Goal: Task Accomplishment & Management: Use online tool/utility

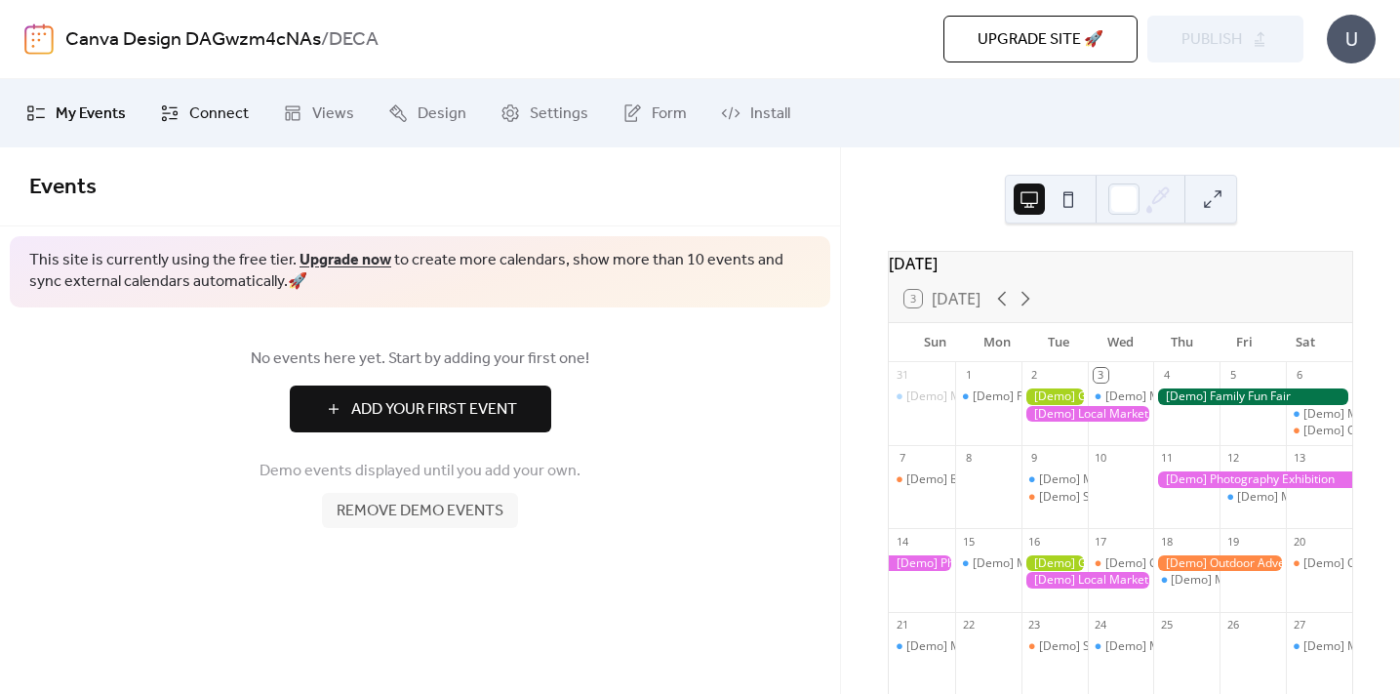
click at [220, 123] on span "Connect" at bounding box center [219, 113] width 60 height 23
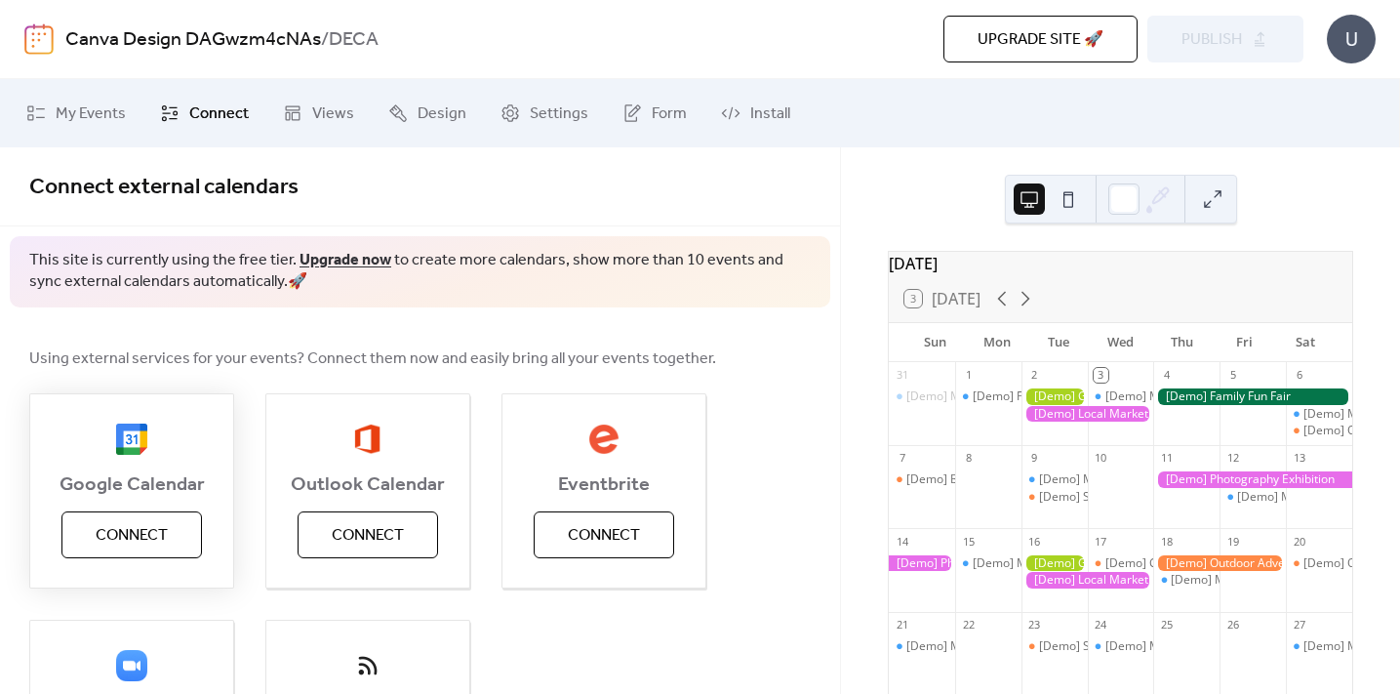
click at [156, 542] on span "Connect" at bounding box center [132, 535] width 72 height 23
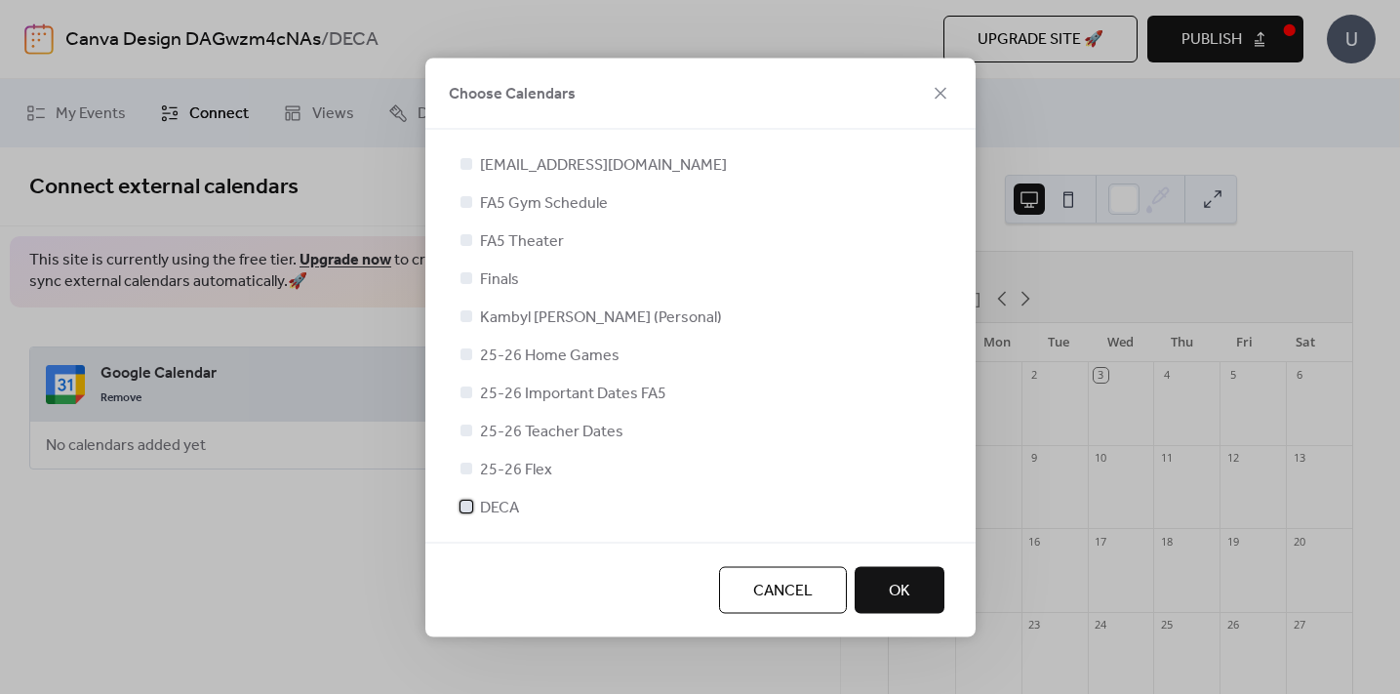
click at [463, 501] on div at bounding box center [466, 506] width 12 height 12
click at [894, 584] on span "OK" at bounding box center [899, 590] width 21 height 23
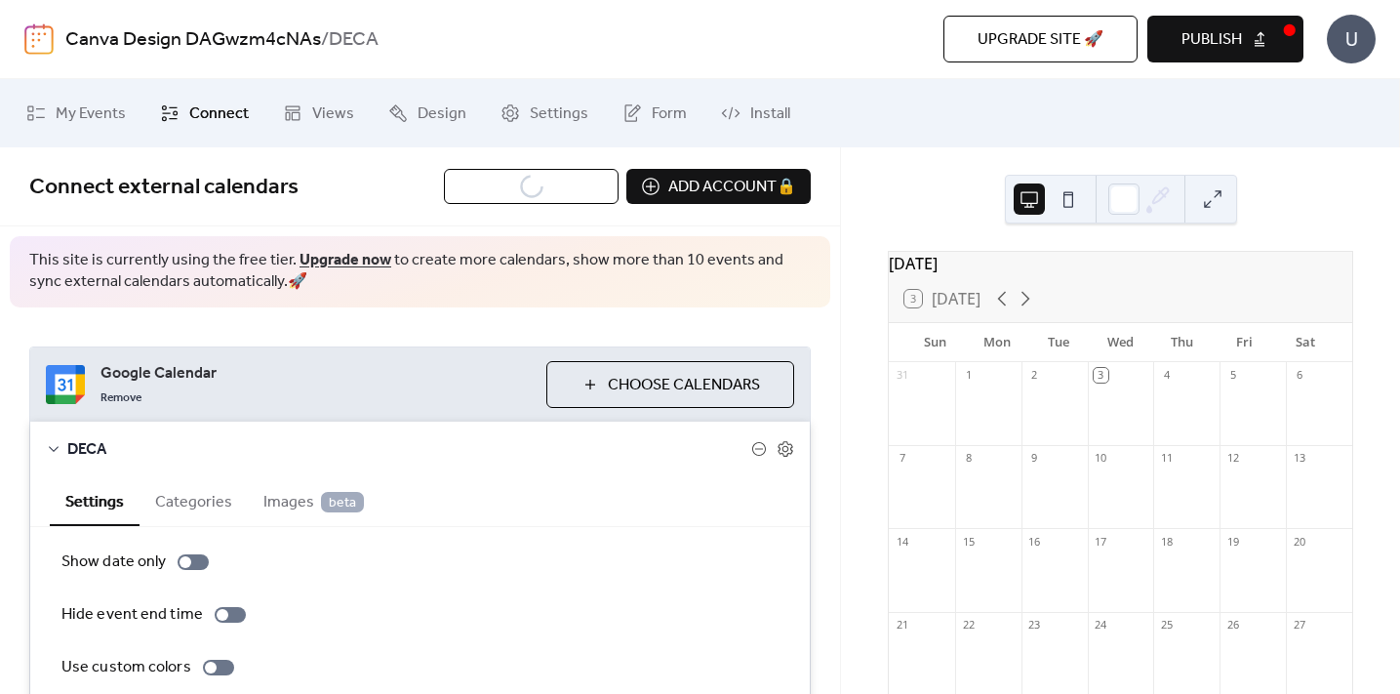
scroll to position [175, 0]
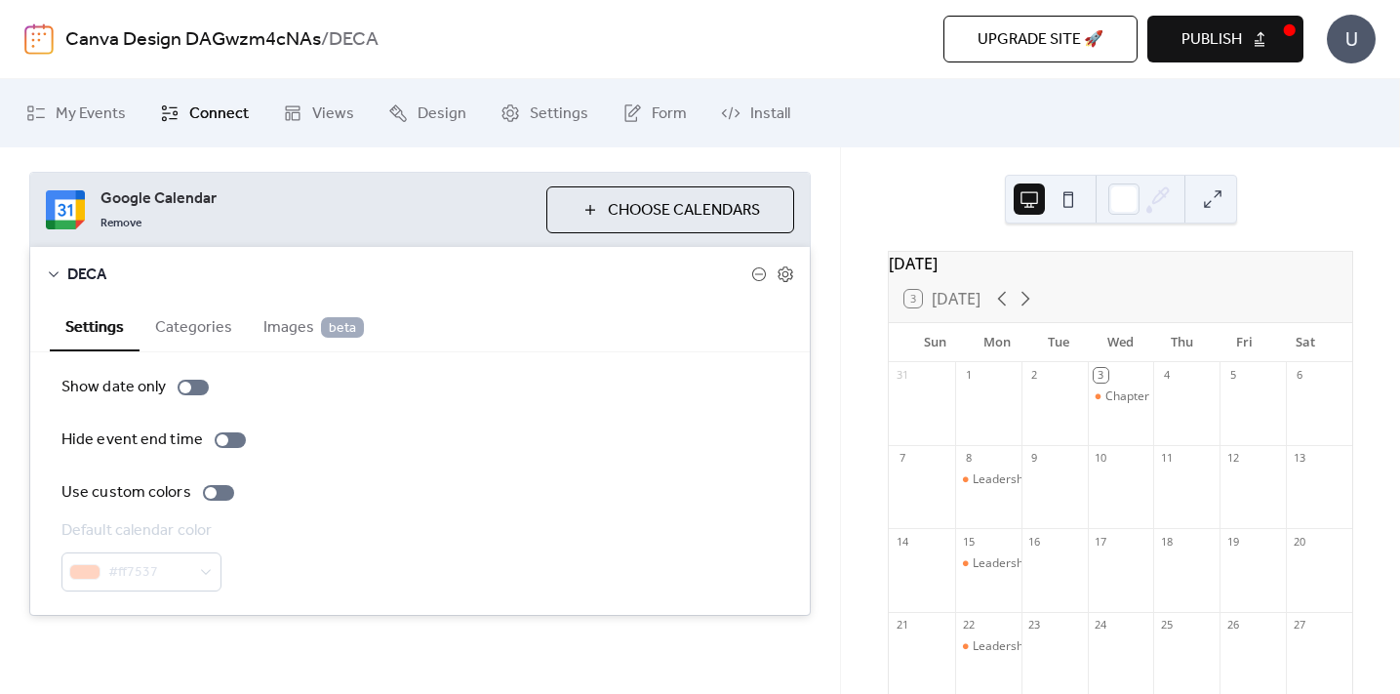
click at [196, 585] on div "#ff7537" at bounding box center [141, 571] width 160 height 39
click at [210, 494] on div at bounding box center [211, 493] width 12 height 12
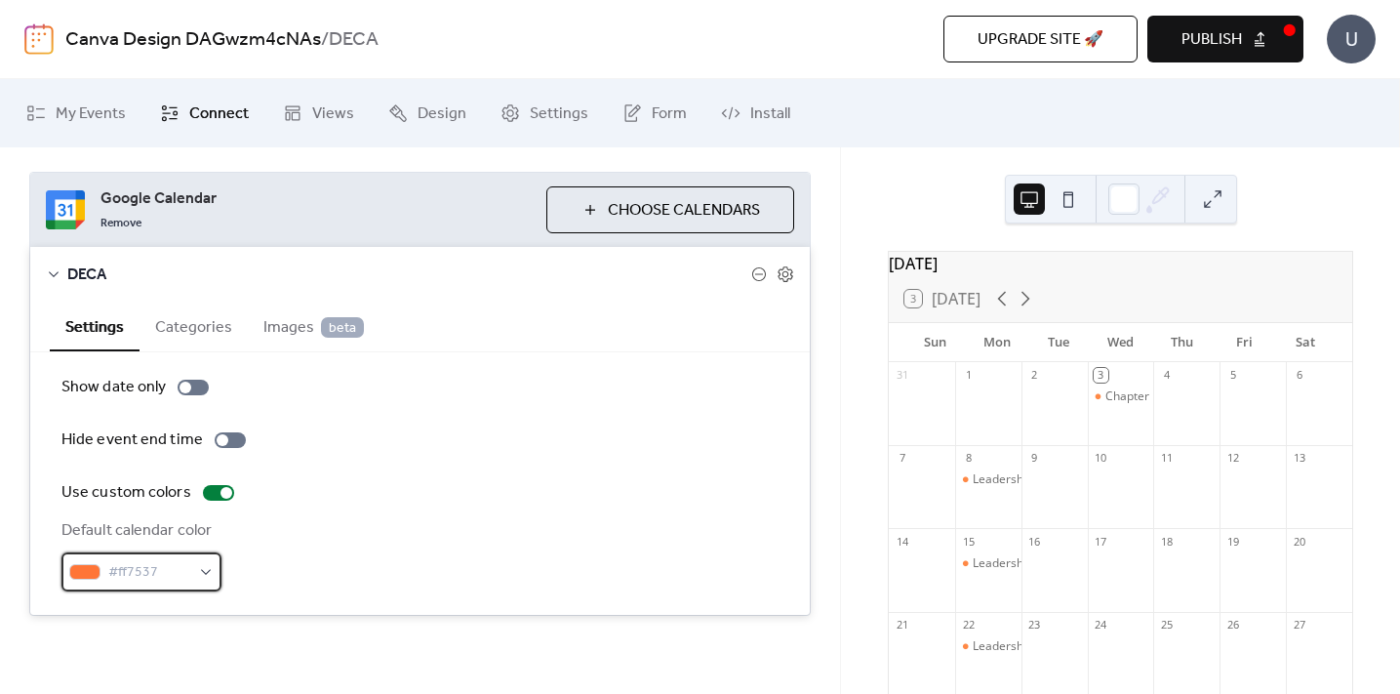
click at [193, 575] on div "#ff7537" at bounding box center [141, 571] width 160 height 39
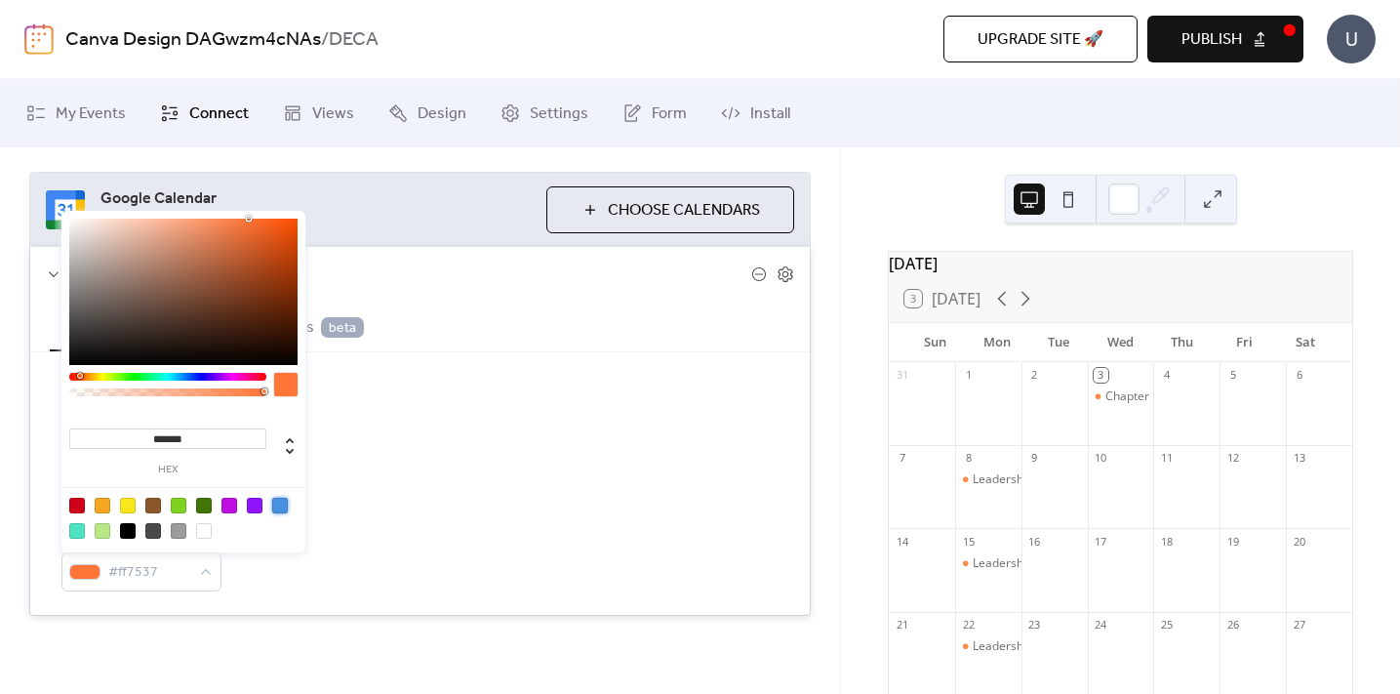
click at [286, 501] on div at bounding box center [280, 506] width 16 height 16
type input "*******"
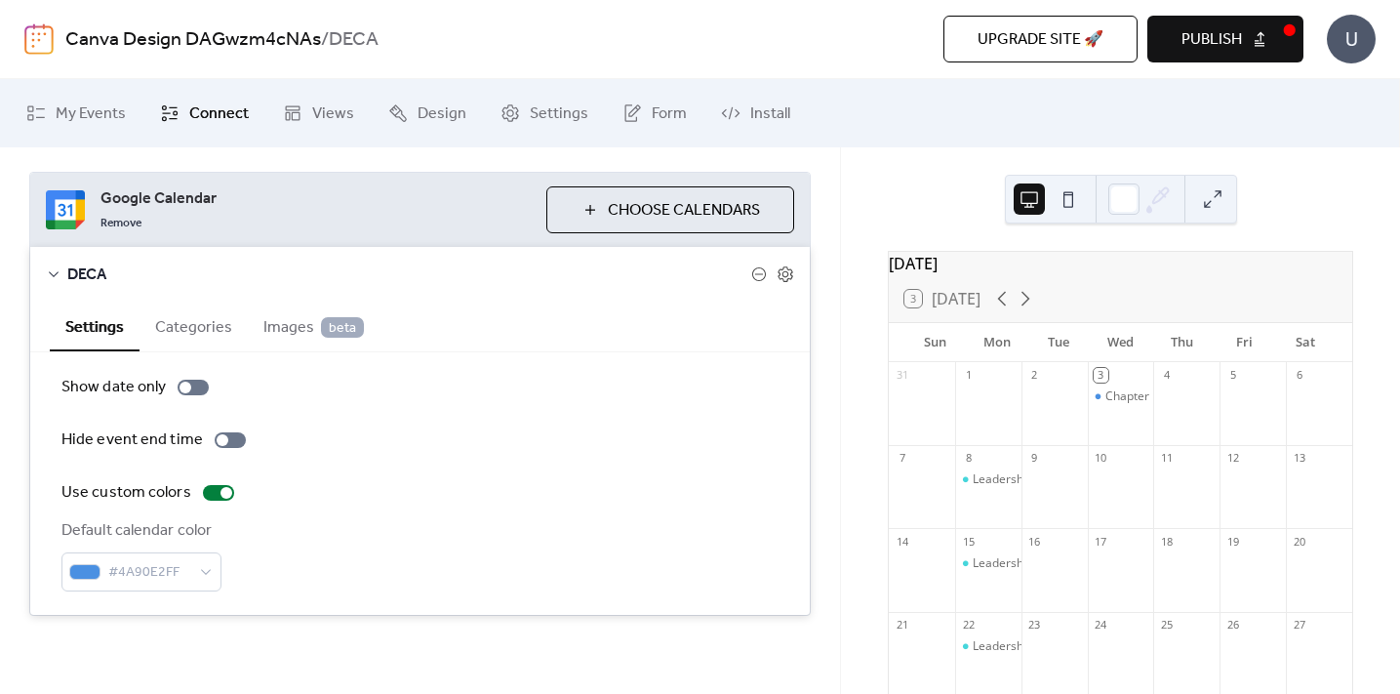
click at [1242, 40] on button "Publish" at bounding box center [1225, 39] width 156 height 47
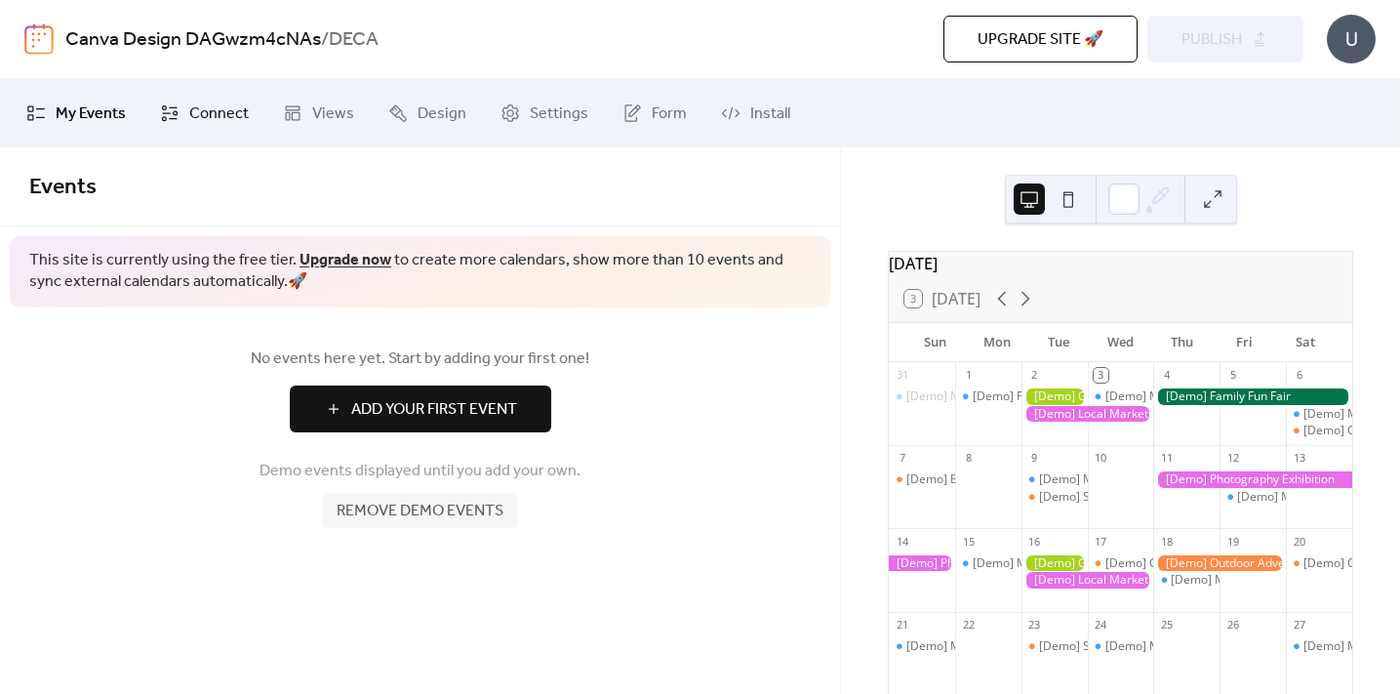
click at [231, 104] on span "Connect" at bounding box center [219, 113] width 60 height 23
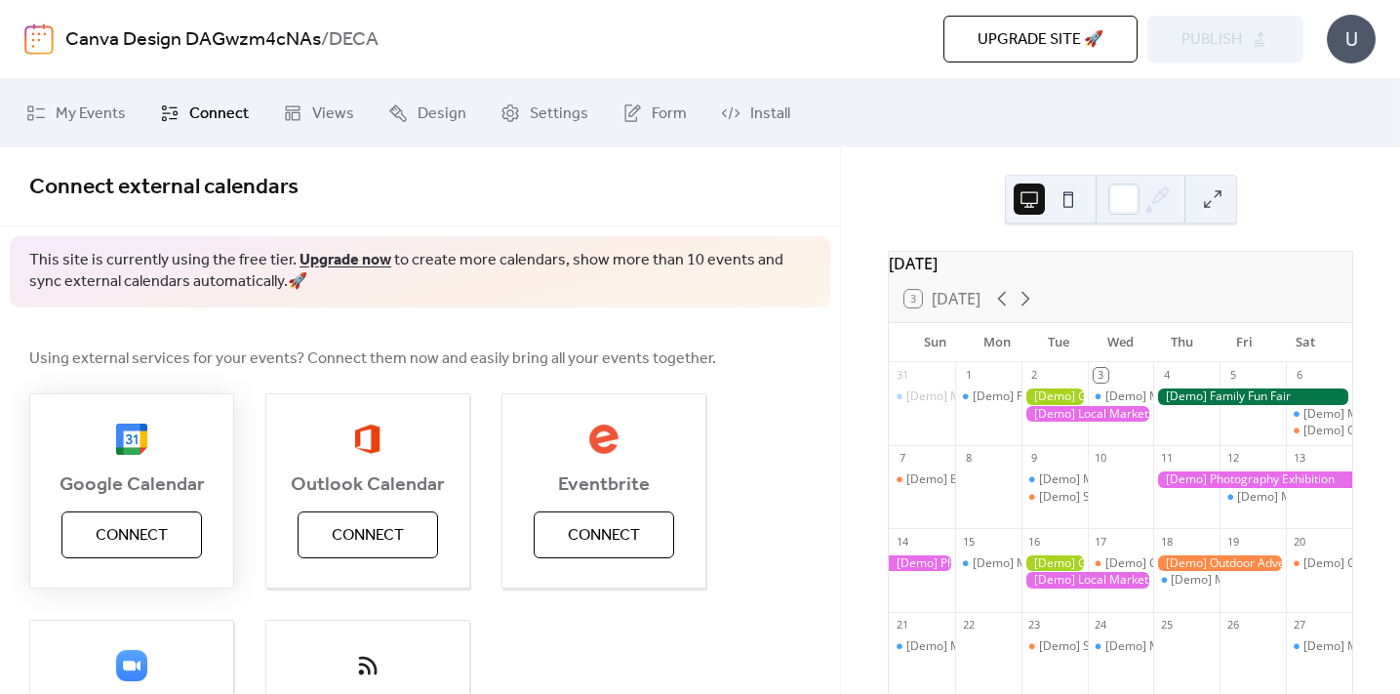
click at [142, 530] on span "Connect" at bounding box center [132, 535] width 72 height 23
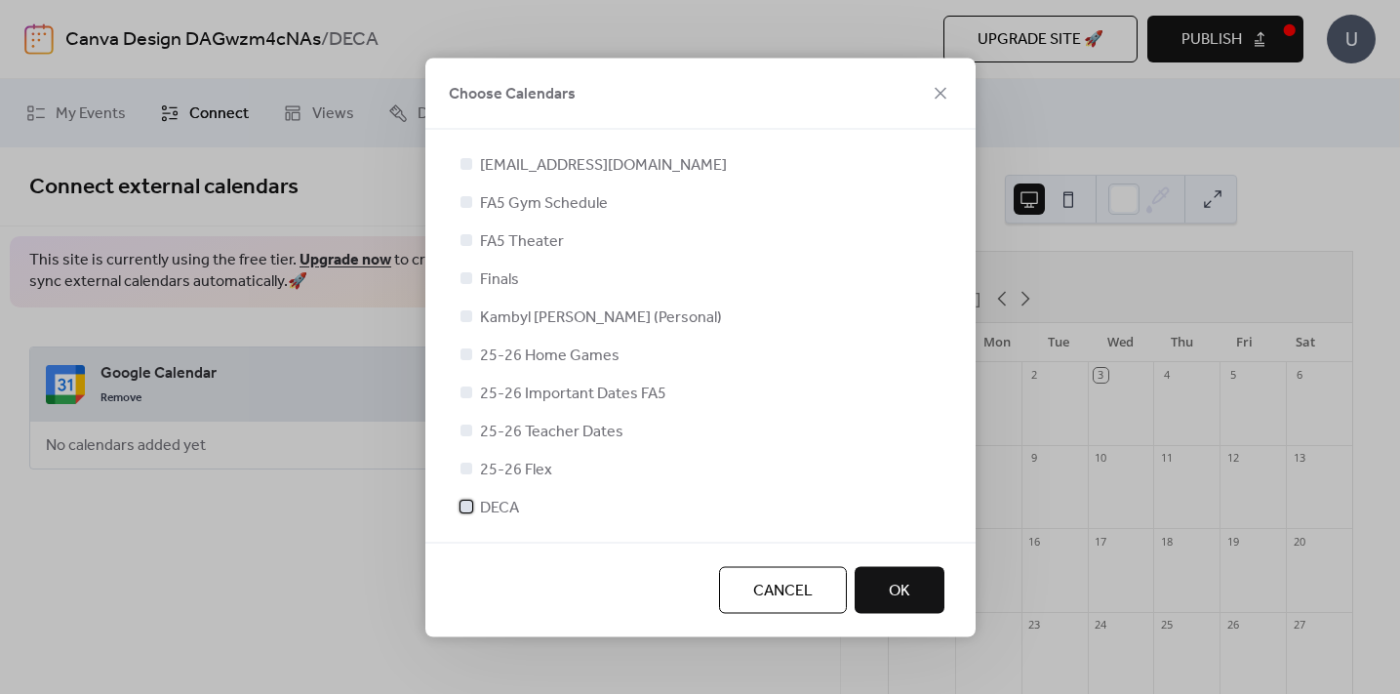
click at [485, 500] on span "DECA" at bounding box center [499, 507] width 39 height 23
click at [928, 584] on button "OK" at bounding box center [900, 589] width 90 height 47
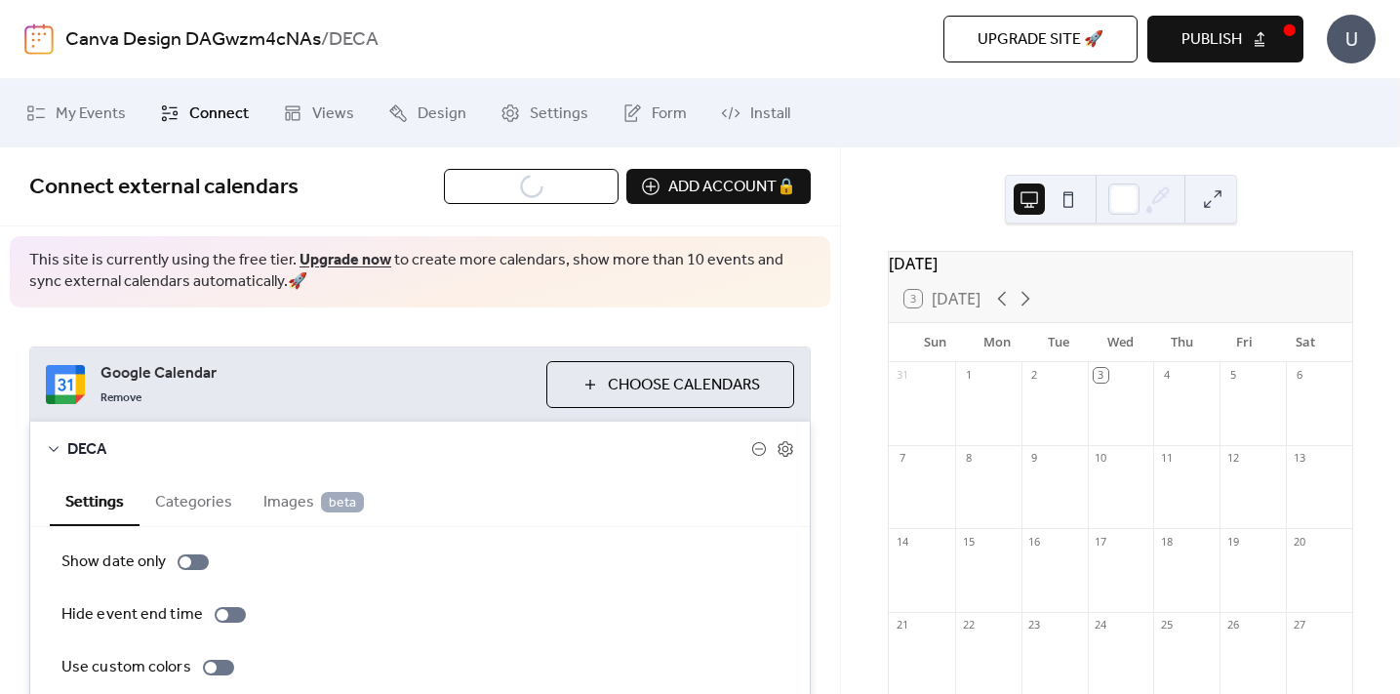
scroll to position [175, 0]
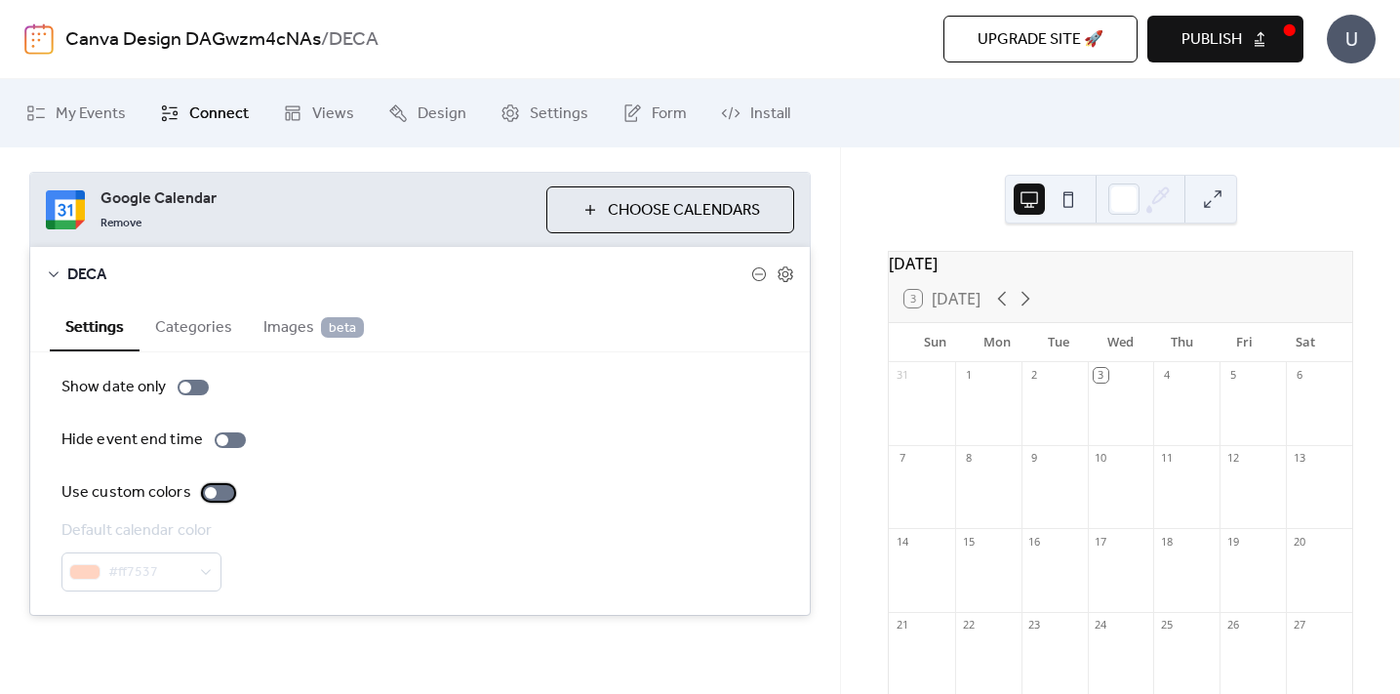
click at [197, 498] on label "Use custom colors" at bounding box center [151, 492] width 180 height 23
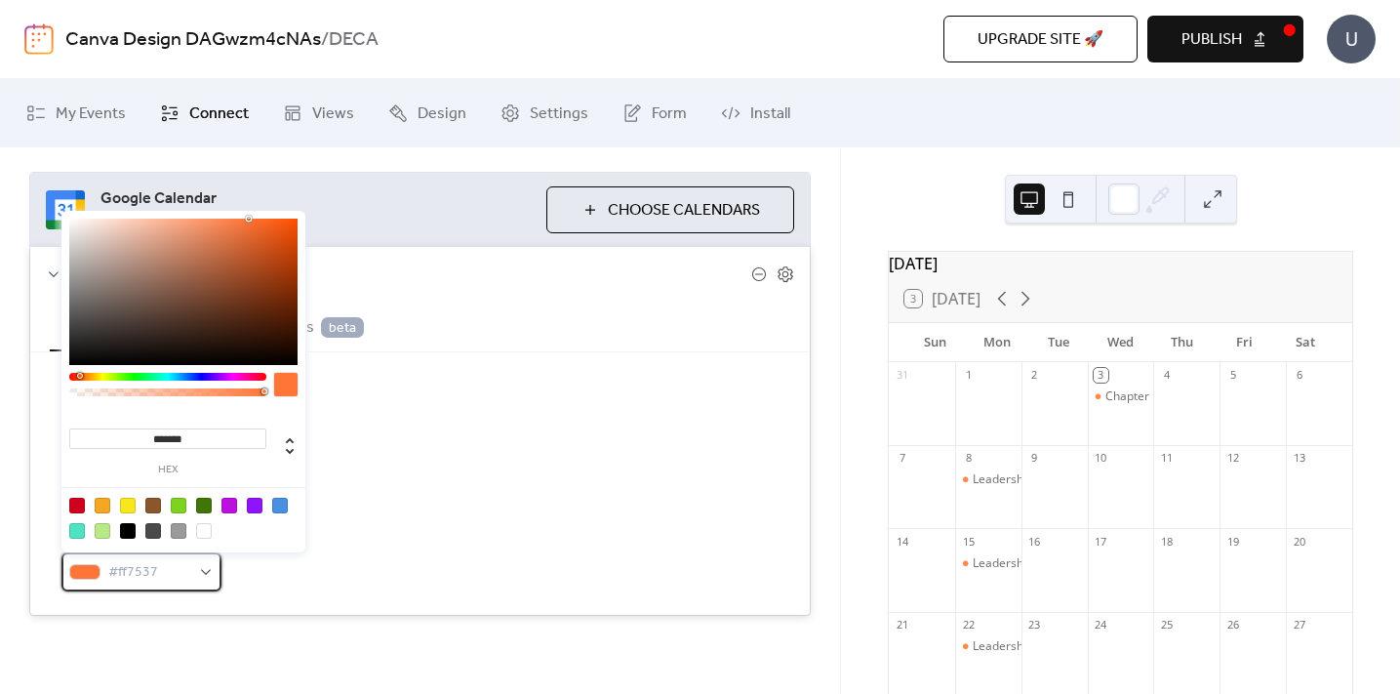
click at [181, 578] on span "#ff7537" at bounding box center [149, 572] width 82 height 23
click at [283, 503] on div at bounding box center [280, 506] width 16 height 16
type input "*******"
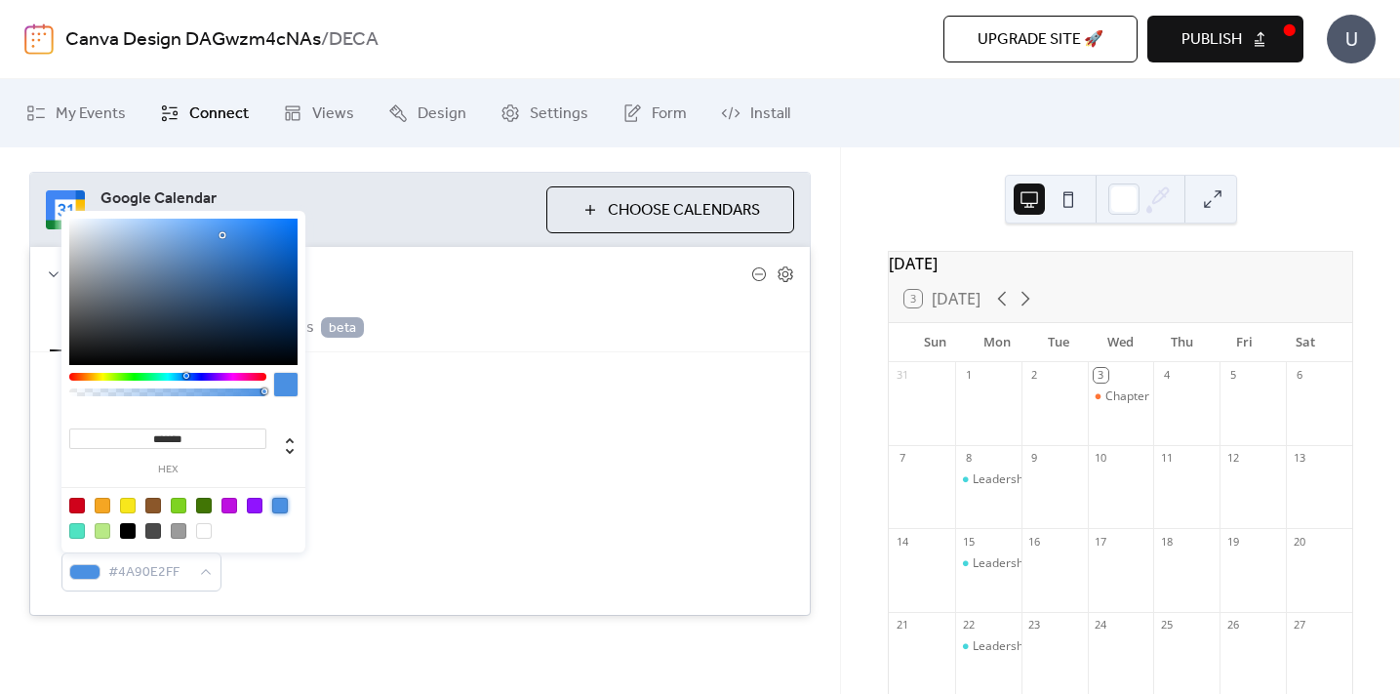
click at [722, 437] on div "Hide event end time" at bounding box center [419, 439] width 717 height 23
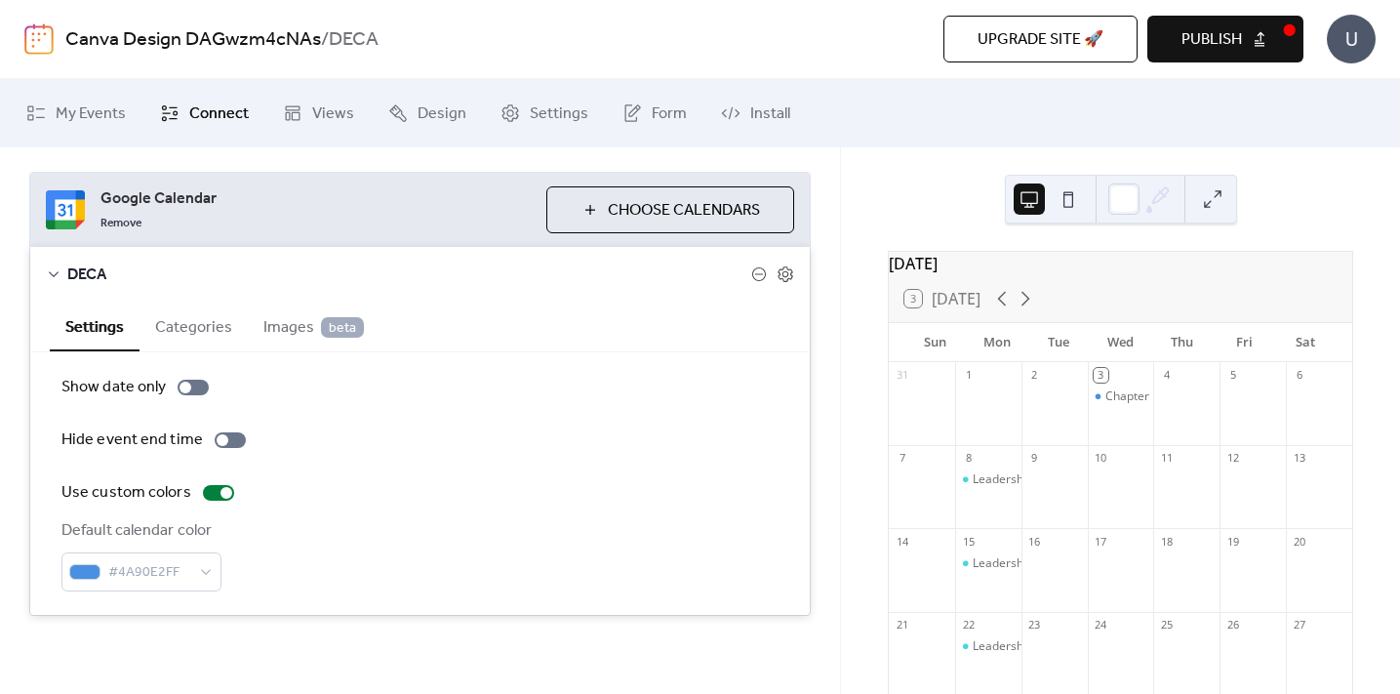
click at [190, 327] on button "Categories" at bounding box center [194, 325] width 108 height 48
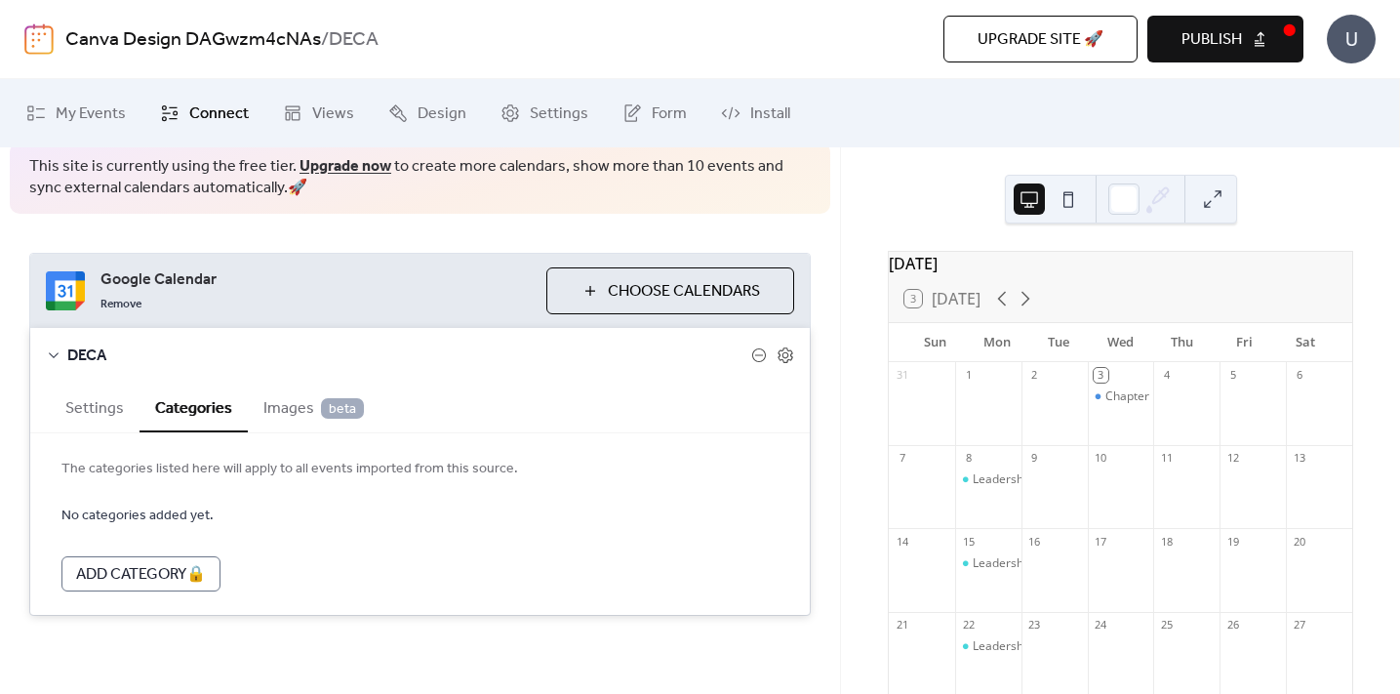
click at [279, 404] on span "Images beta" at bounding box center [313, 408] width 100 height 23
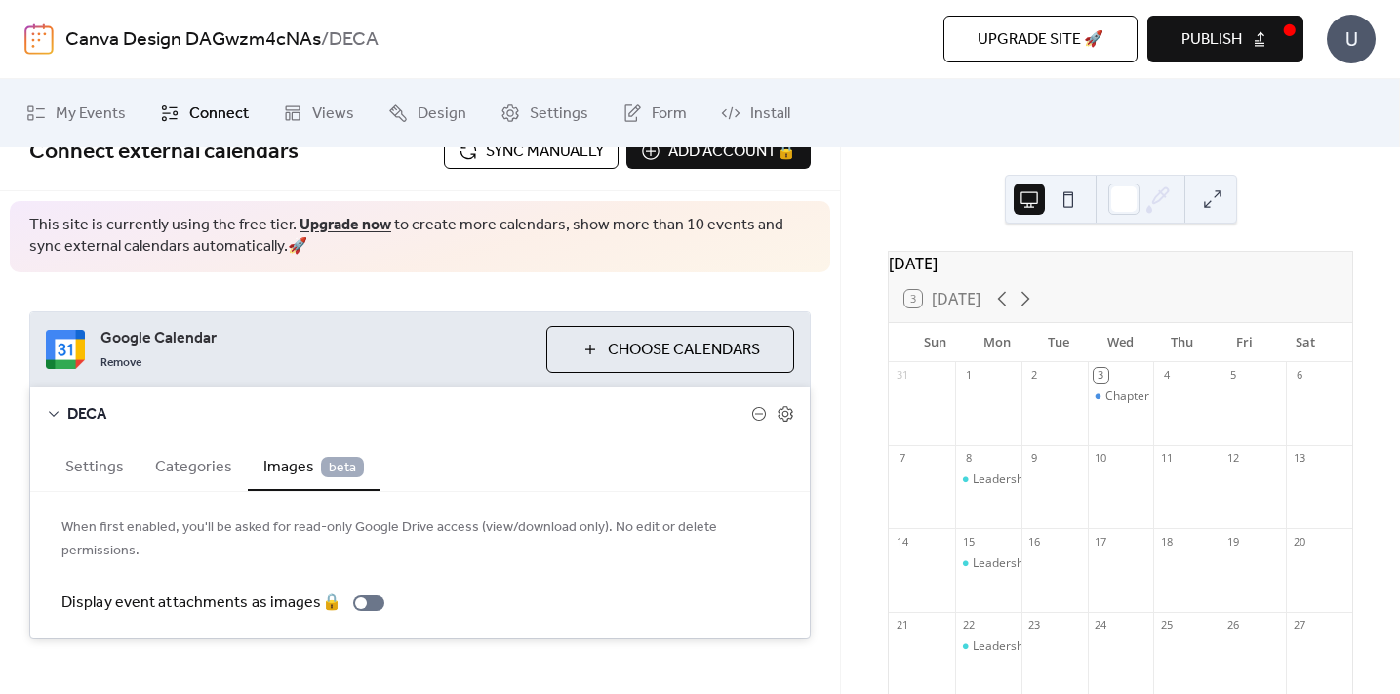
click at [85, 465] on button "Settings" at bounding box center [95, 465] width 90 height 48
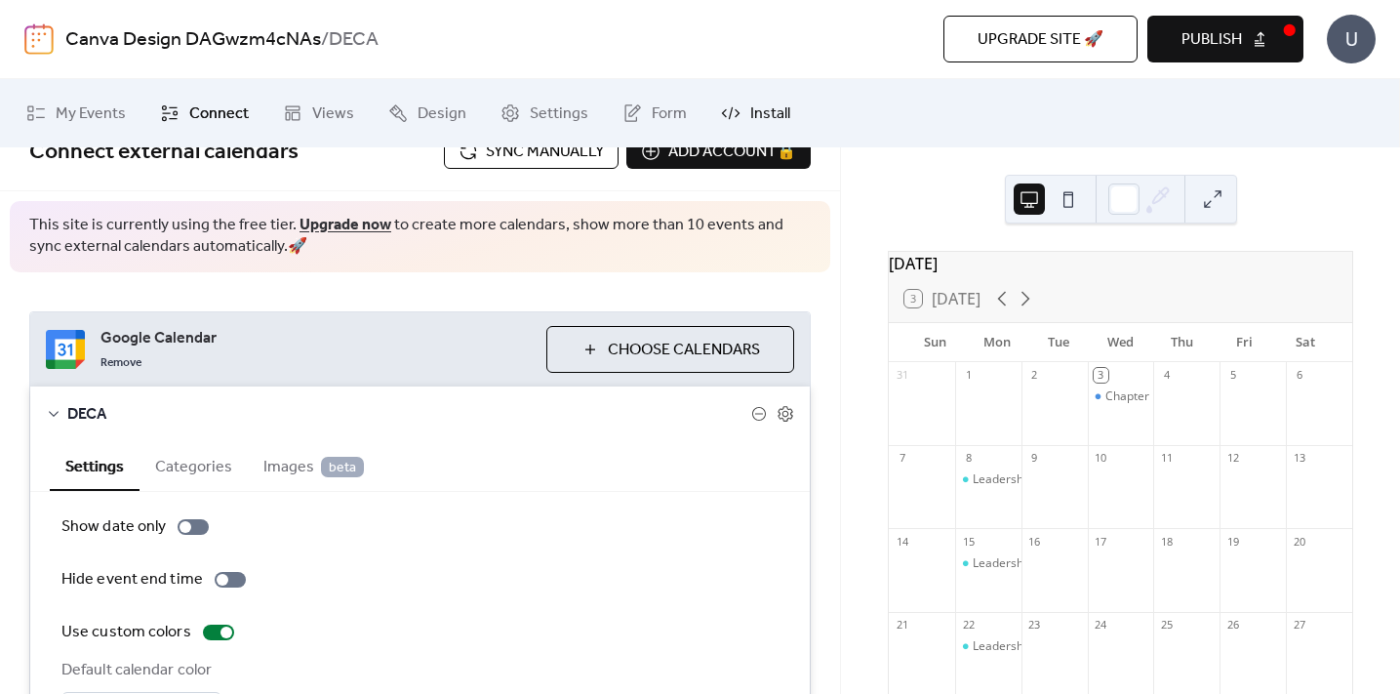
click at [778, 110] on span "Install" at bounding box center [770, 113] width 40 height 23
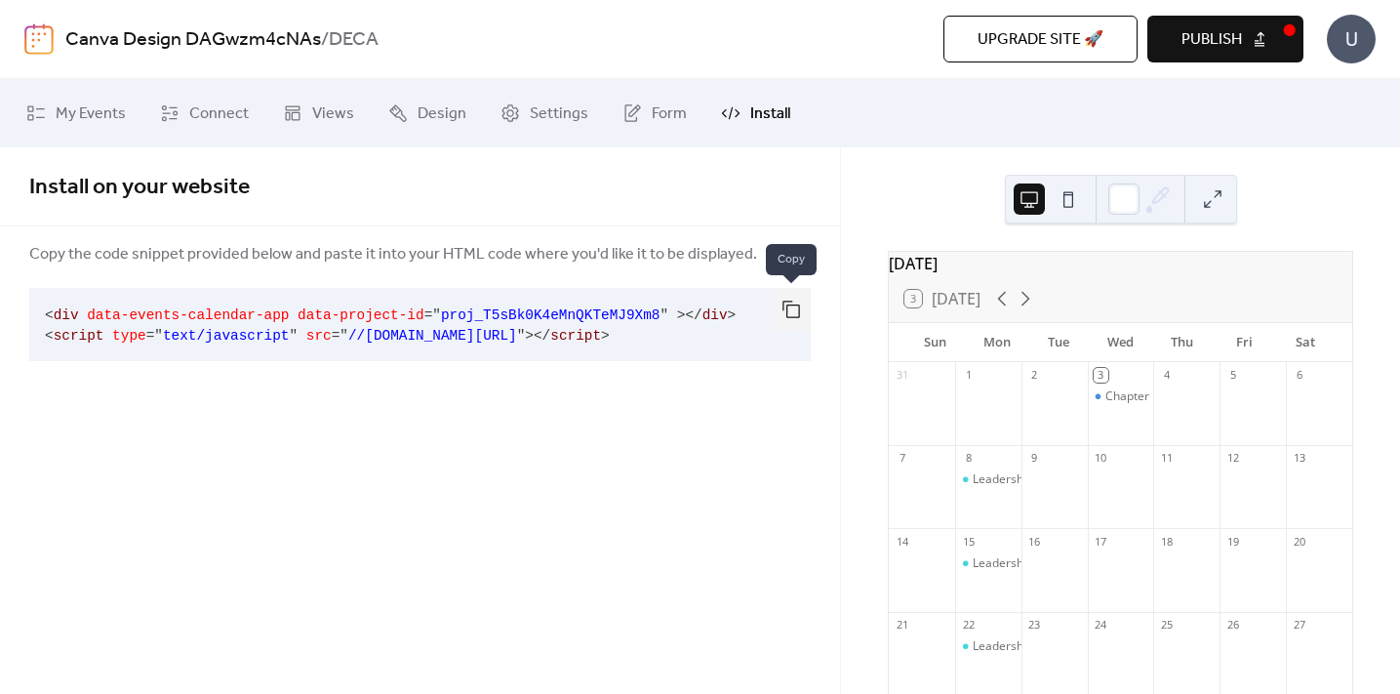
click at [798, 314] on button "button" at bounding box center [791, 309] width 39 height 43
